Goal: Find specific page/section

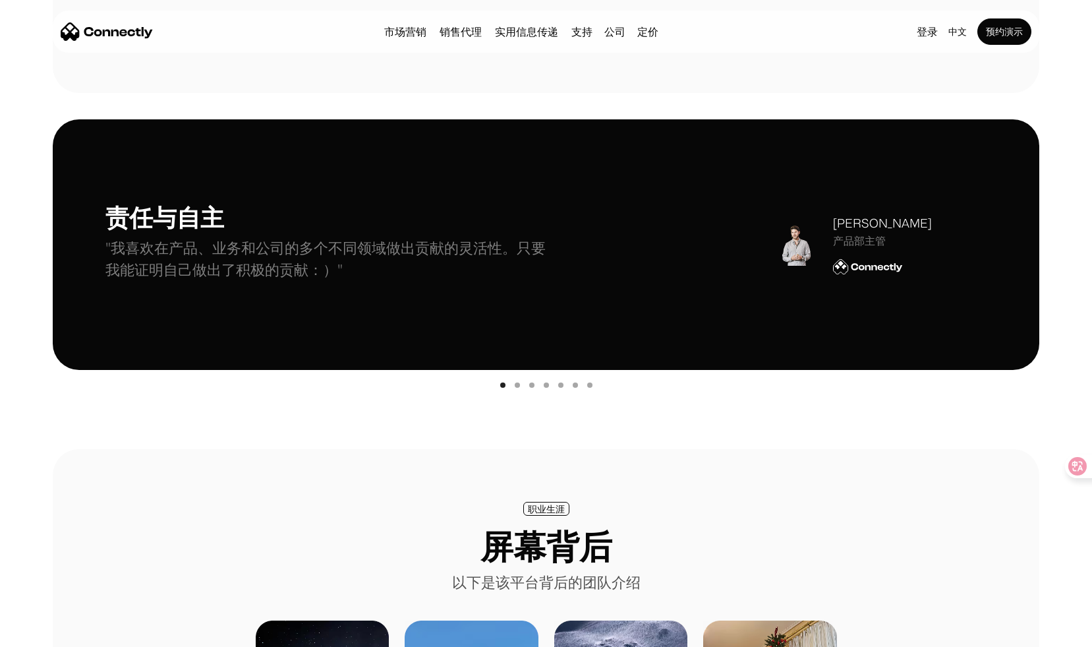
scroll to position [277, 0]
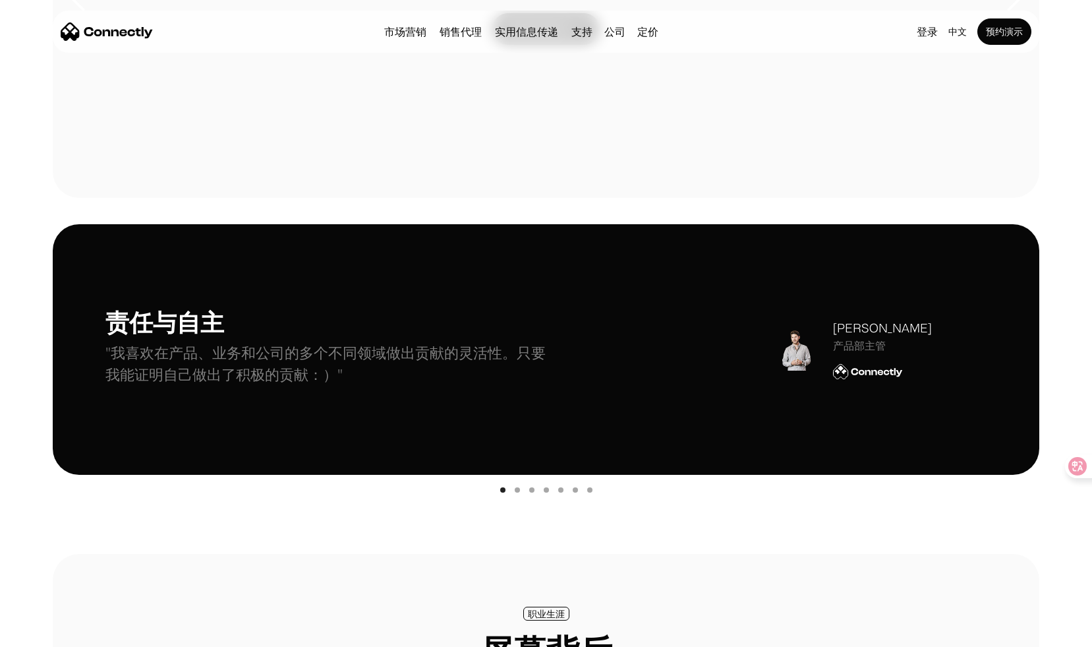
click at [516, 490] on div "Show slide 2 of 7" at bounding box center [517, 489] width 5 height 5
click at [531, 490] on div "Show slide 3 of 7" at bounding box center [531, 489] width 5 height 5
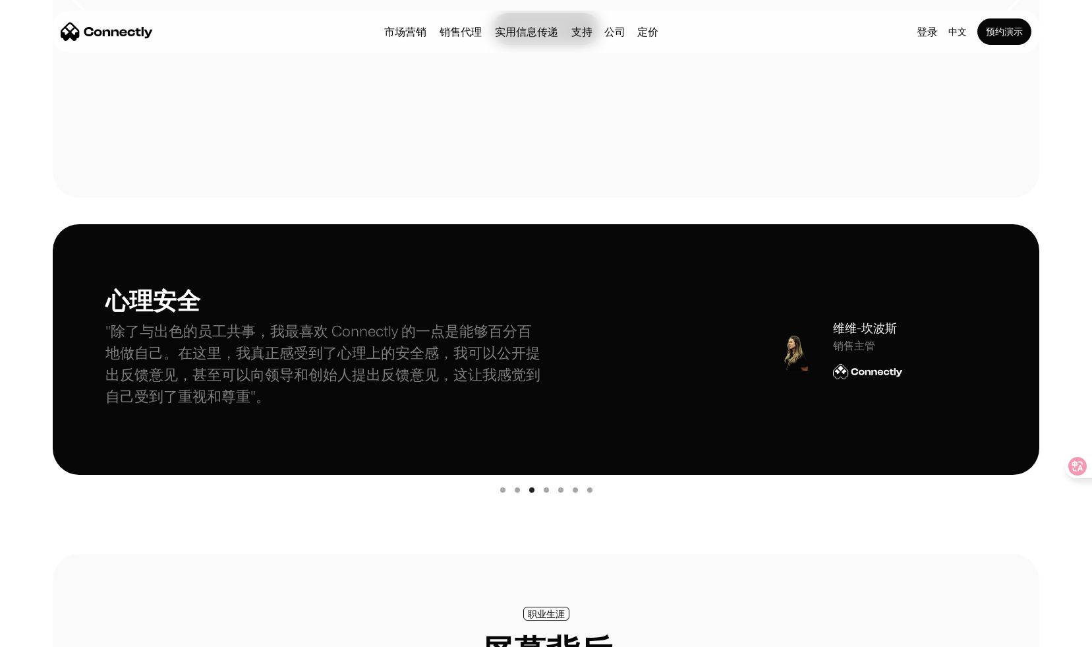
click at [548, 492] on div "carousel" at bounding box center [546, 488] width 987 height 26
click at [547, 490] on div "Show slide 4 of 7" at bounding box center [546, 489] width 5 height 5
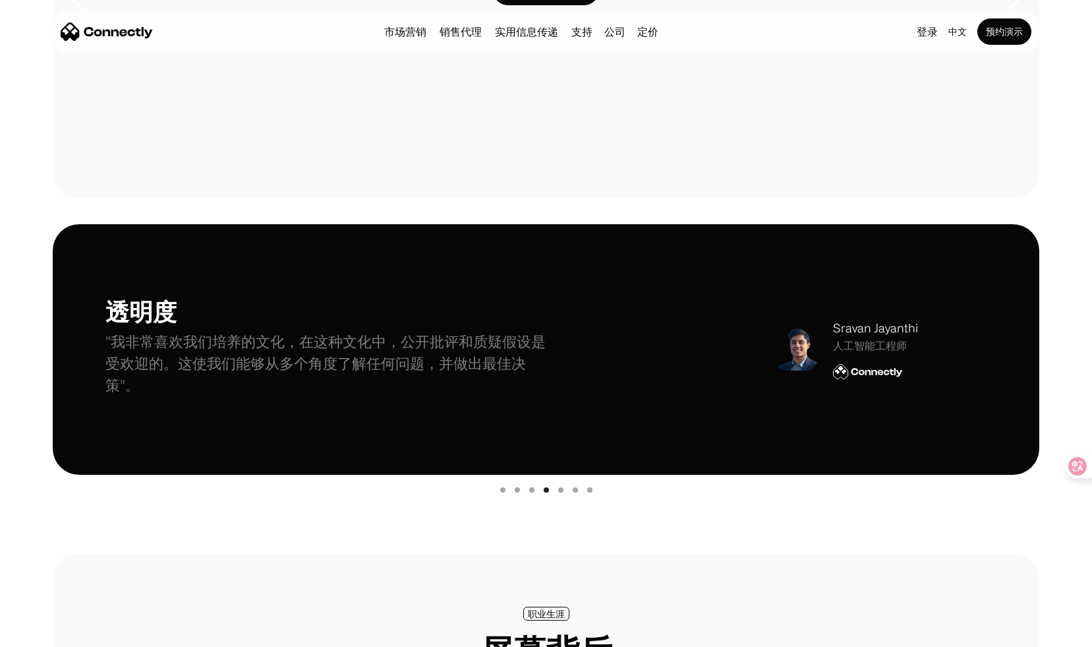
click at [557, 490] on div "carousel" at bounding box center [546, 488] width 987 height 26
click at [560, 491] on div "Show slide 5 of 7" at bounding box center [560, 489] width 5 height 5
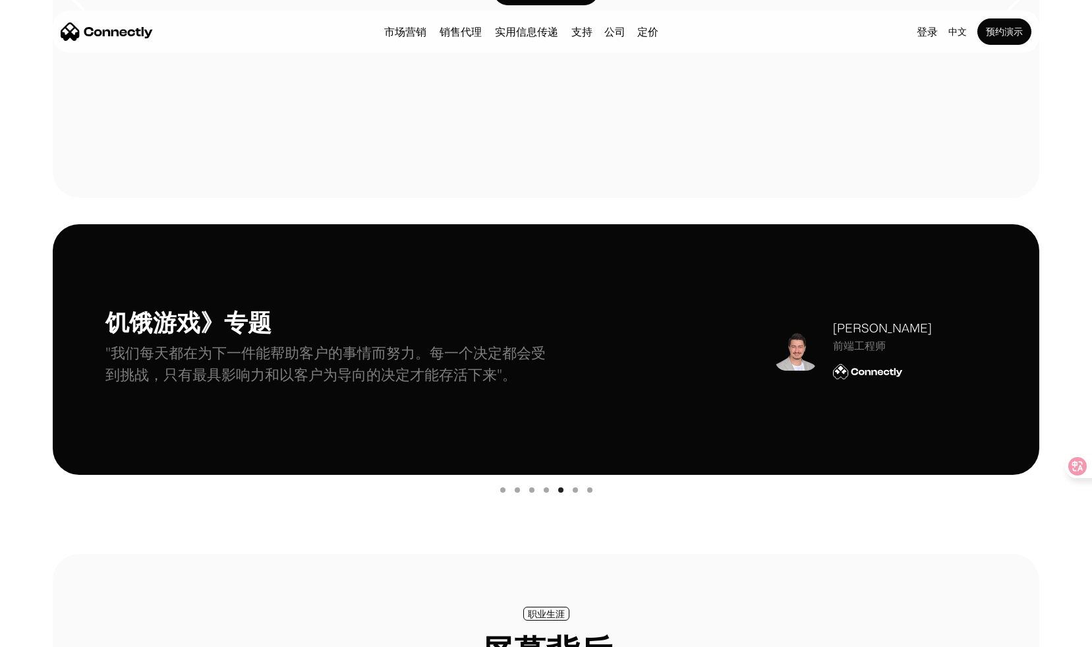
click at [577, 491] on div "Show slide 6 of 7" at bounding box center [575, 489] width 5 height 5
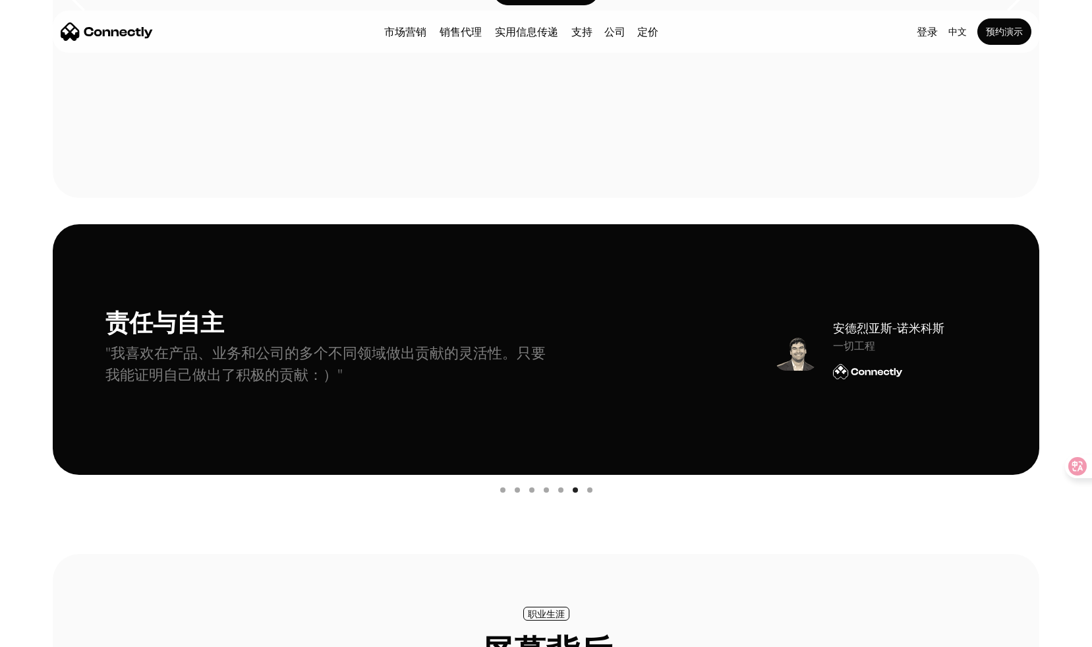
click at [589, 489] on div "Show slide 7 of 7" at bounding box center [589, 489] width 5 height 5
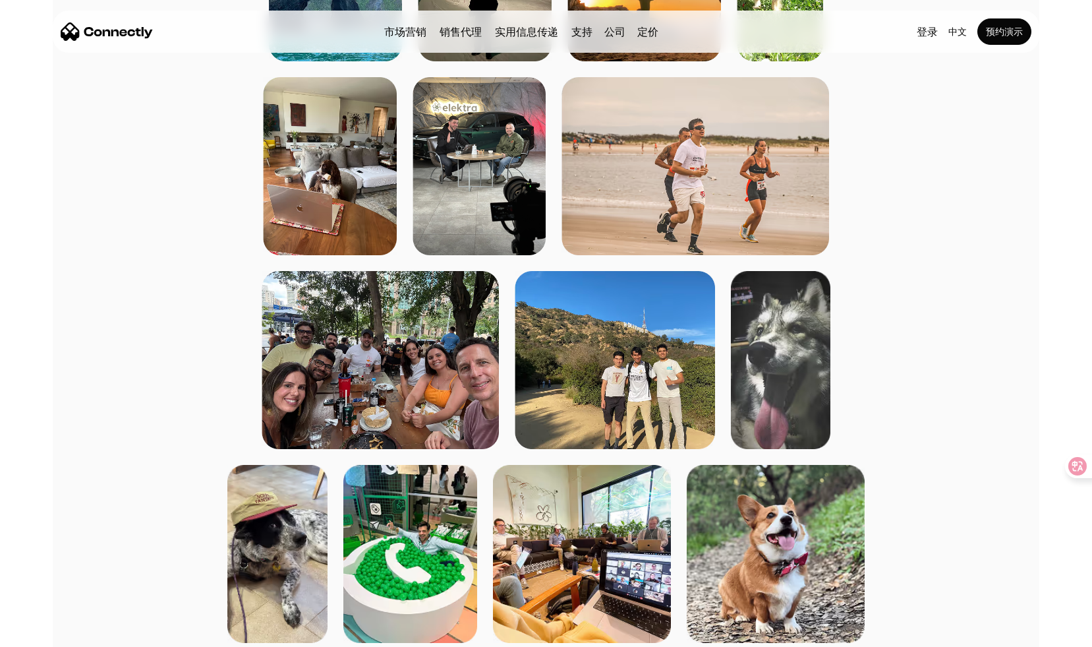
scroll to position [1314, 0]
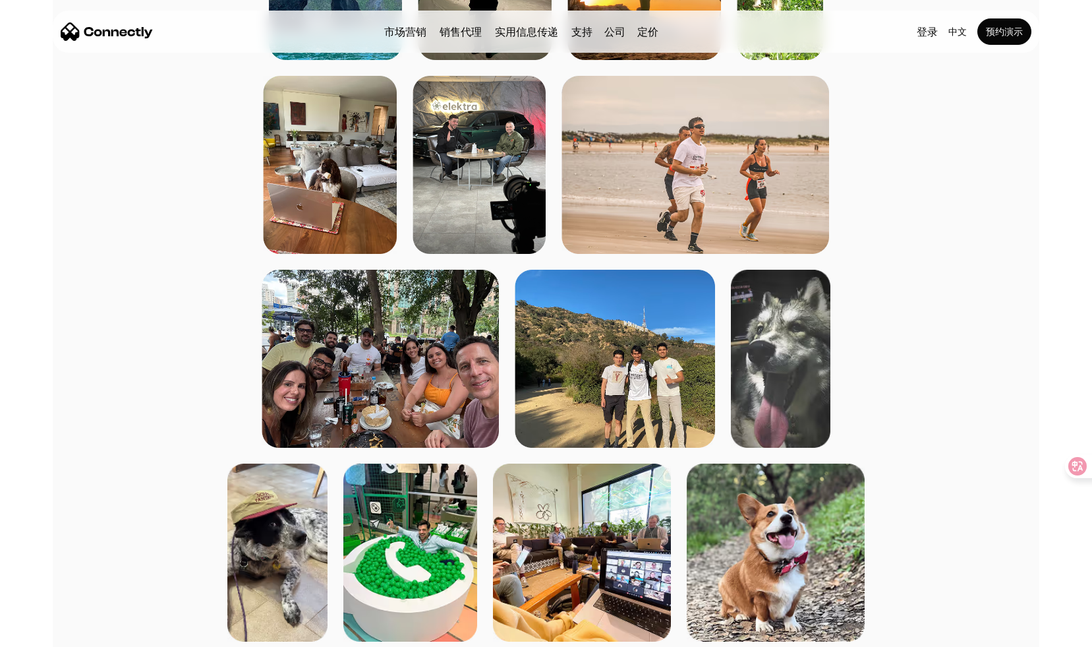
click at [633, 379] on img at bounding box center [615, 359] width 200 height 178
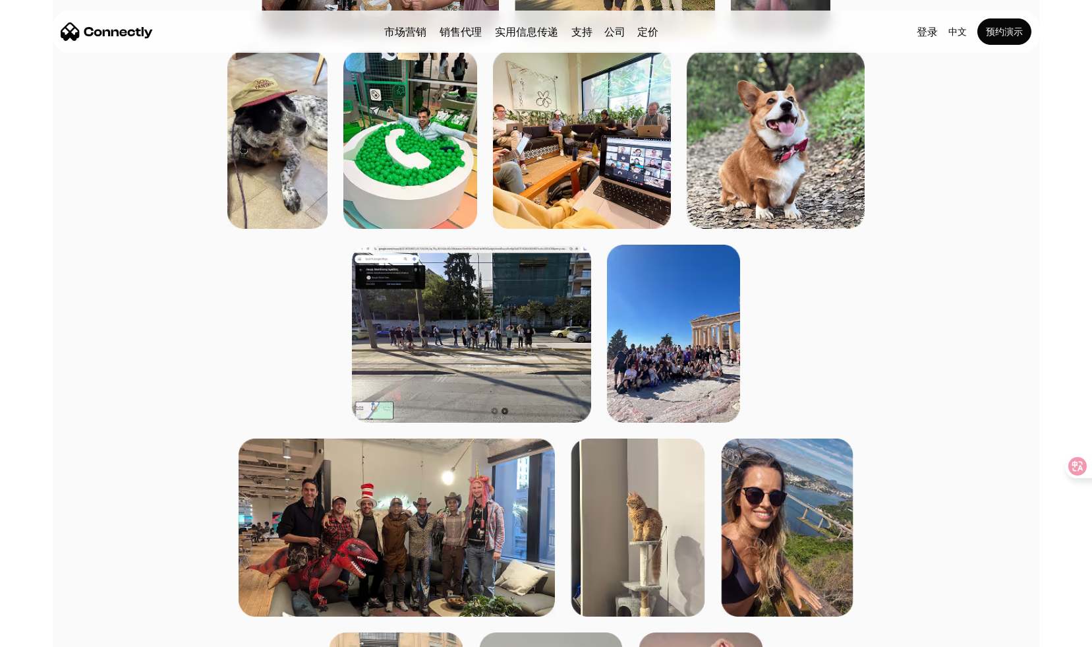
scroll to position [1727, 0]
click at [656, 372] on img at bounding box center [674, 333] width 134 height 178
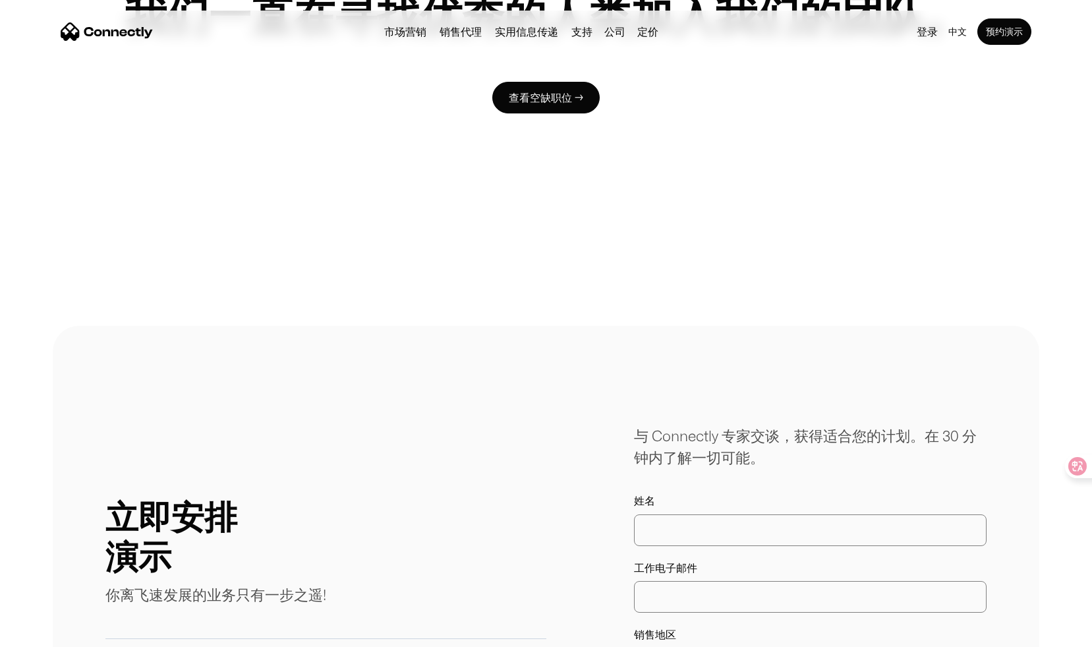
scroll to position [2778, 0]
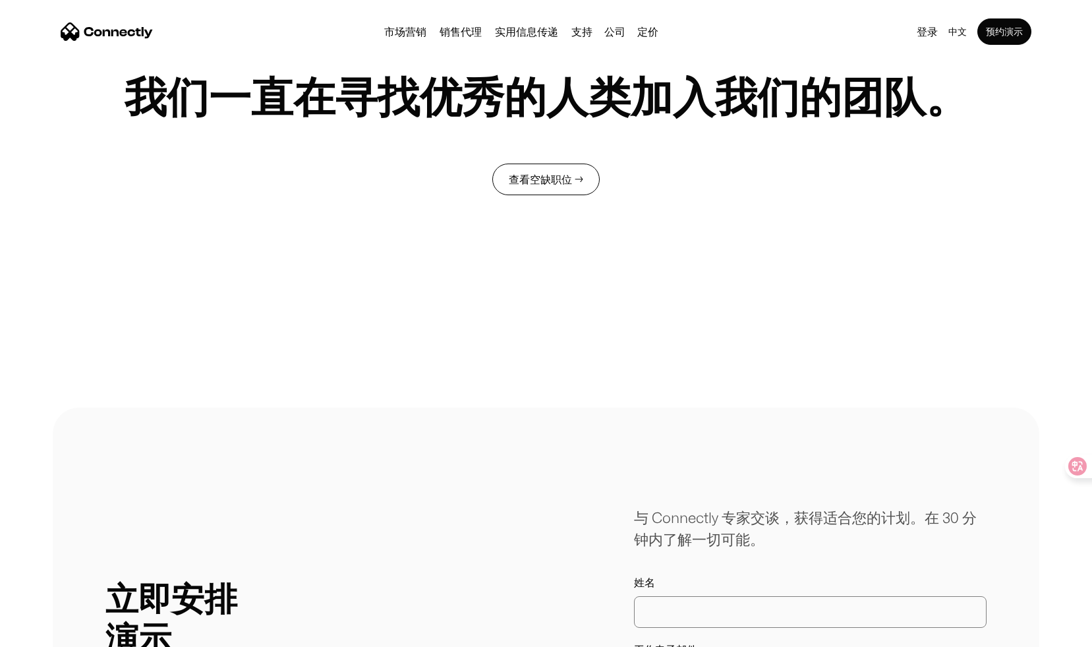
click at [562, 171] on link "查看空缺职位 →" at bounding box center [545, 179] width 107 height 32
